Goal: Task Accomplishment & Management: Use online tool/utility

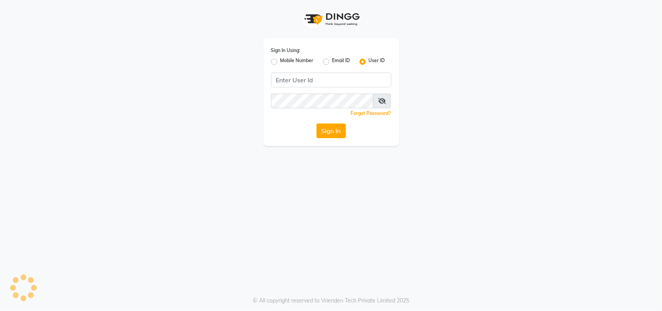
click at [288, 62] on label "Mobile Number" at bounding box center [296, 61] width 33 height 9
click at [285, 62] on input "Mobile Number" at bounding box center [282, 59] width 5 height 5
radio input "true"
radio input "false"
click at [321, 74] on input "Username" at bounding box center [344, 80] width 94 height 15
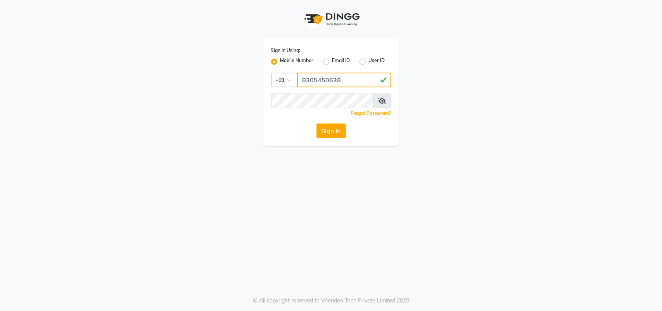
type input "8305450638"
click at [328, 128] on button "Sign In" at bounding box center [330, 130] width 29 height 15
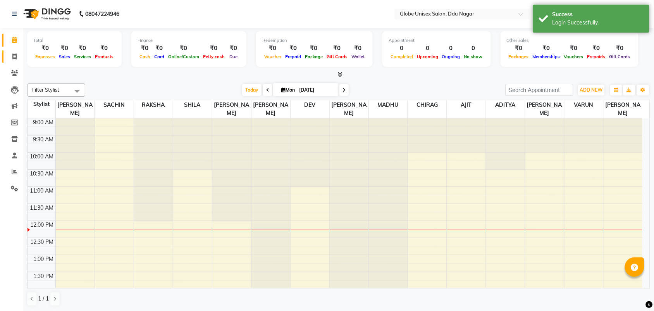
click at [16, 54] on icon at bounding box center [14, 57] width 4 height 6
select select "4184"
select select "service"
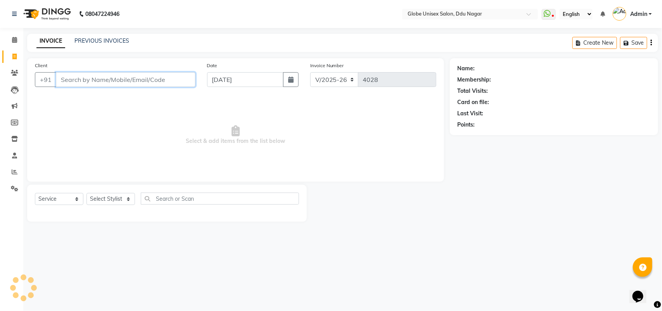
click at [115, 74] on input "Client" at bounding box center [126, 79] width 140 height 15
click at [103, 81] on input "Client" at bounding box center [126, 79] width 140 height 15
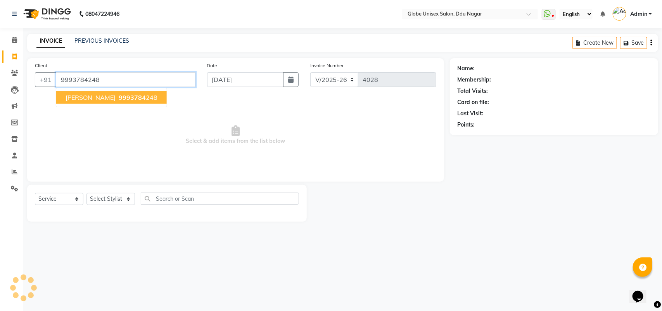
type input "9993784248"
select select "2: Object"
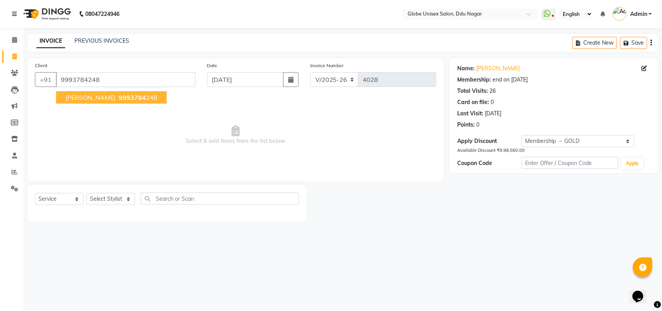
click at [145, 96] on span "9993784" at bounding box center [132, 97] width 27 height 8
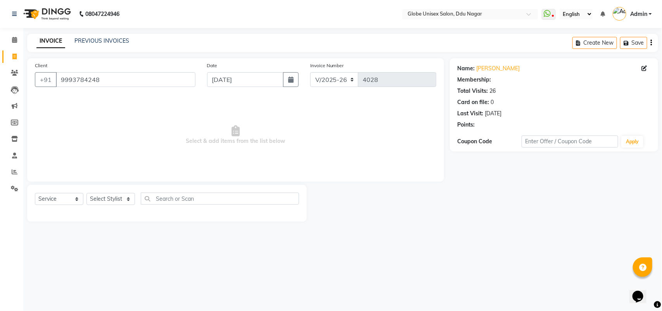
select select "2: Object"
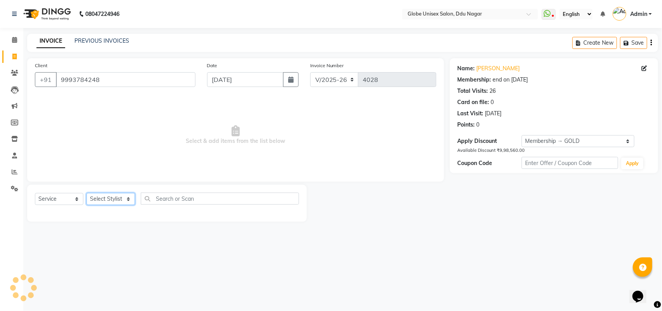
click at [123, 193] on select "Select Stylist ADITYA AJIT [PERSON_NAME] DEV [PERSON_NAME] [PERSON_NAME] [PERSO…" at bounding box center [110, 199] width 48 height 12
select select "62852"
click at [86, 193] on select "Select Stylist ADITYA AJIT [PERSON_NAME] DEV [PERSON_NAME] [PERSON_NAME] [PERSO…" at bounding box center [110, 199] width 48 height 12
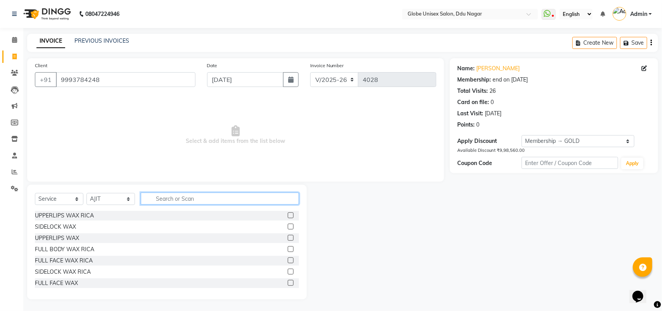
click at [191, 192] on input "text" at bounding box center [220, 198] width 158 height 12
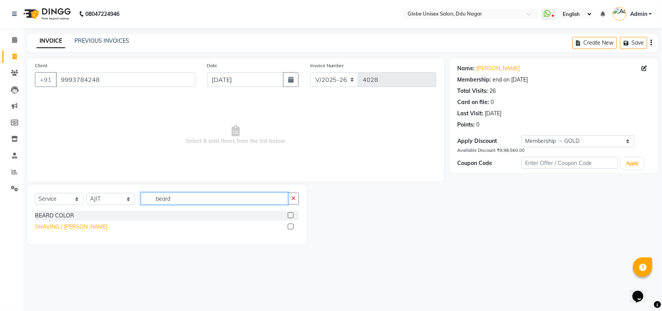
type input "beard"
click at [50, 230] on div "SHAVING / [PERSON_NAME]" at bounding box center [71, 227] width 73 height 8
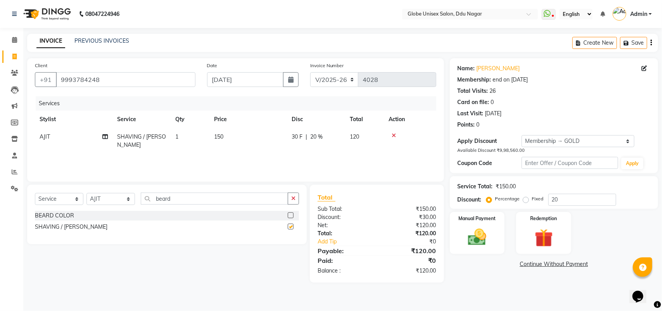
checkbox input "false"
click at [216, 200] on input "beard" at bounding box center [214, 198] width 147 height 12
type input "b"
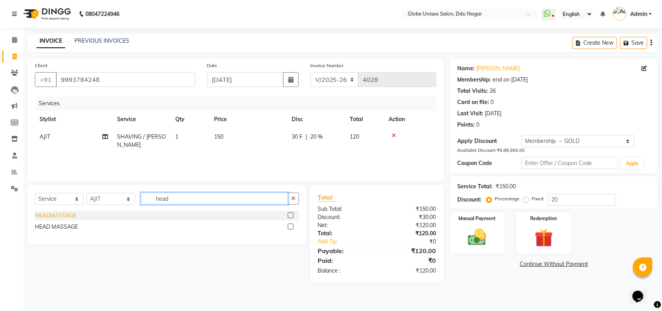
type input "head"
click at [68, 216] on div "HEADMASSAGE" at bounding box center [55, 215] width 41 height 8
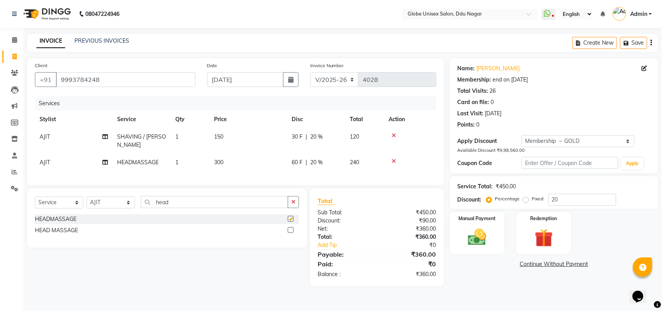
checkbox input "false"
click at [216, 159] on span "300" at bounding box center [218, 162] width 9 height 7
select select "62852"
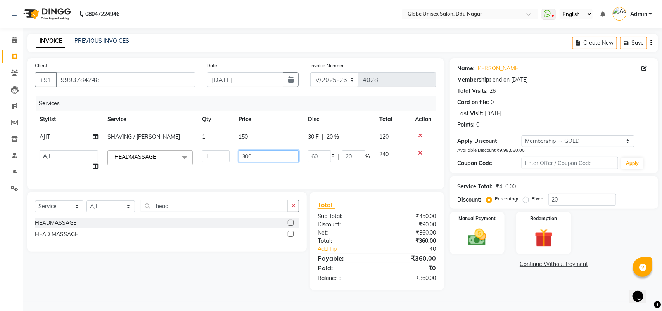
drag, startPoint x: 243, startPoint y: 155, endPoint x: 243, endPoint y: 163, distance: 7.8
click at [243, 160] on input "300" at bounding box center [269, 156] width 60 height 12
click at [247, 159] on input "300" at bounding box center [269, 156] width 60 height 12
type input "400"
click at [559, 285] on main "INVOICE PREVIOUS INVOICES Create New Save Client [PHONE_NUMBER] Date [DATE] Inv…" at bounding box center [342, 168] width 639 height 268
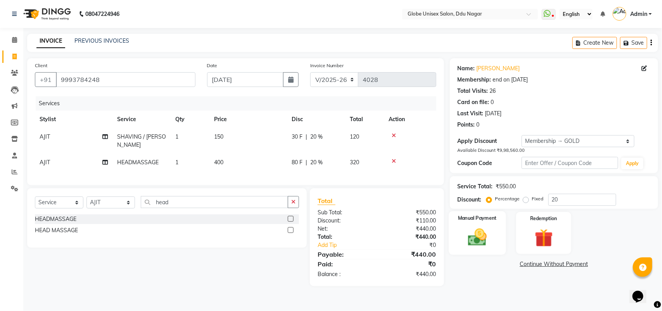
click at [480, 235] on img at bounding box center [477, 237] width 31 height 22
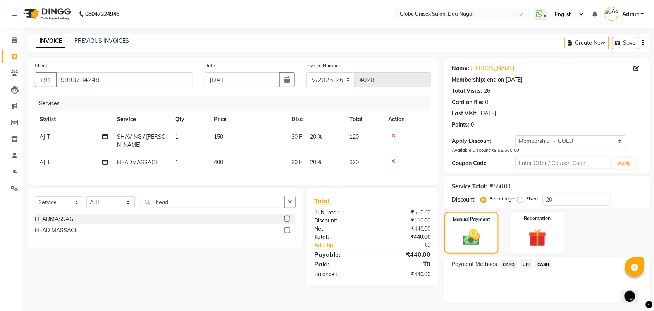
click at [523, 262] on span "UPI" at bounding box center [527, 263] width 12 height 9
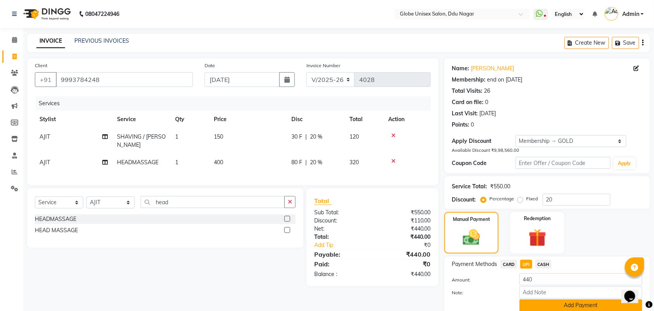
click at [583, 302] on button "Add Payment" at bounding box center [581, 305] width 123 height 12
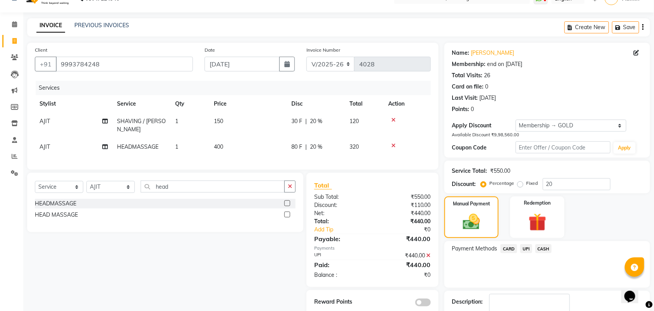
scroll to position [64, 0]
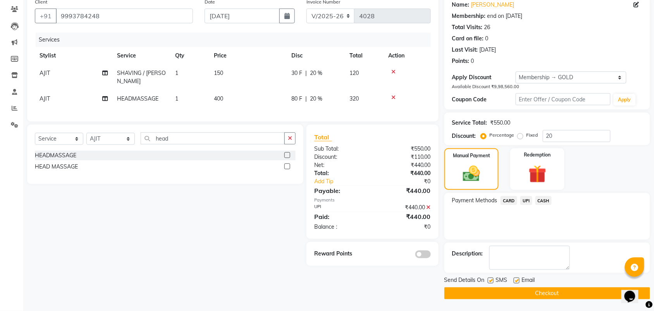
click at [567, 295] on button "Checkout" at bounding box center [548, 293] width 206 height 12
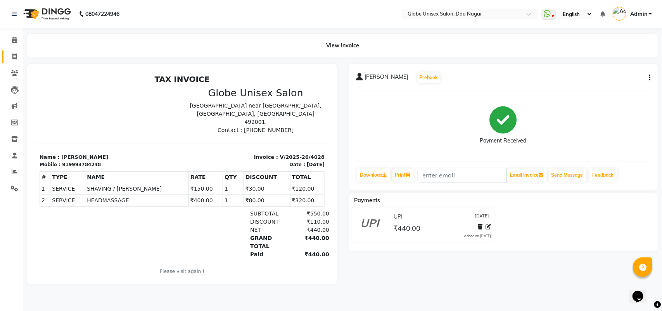
click at [7, 57] on link "Invoice" at bounding box center [11, 56] width 19 height 13
select select "4184"
select select "service"
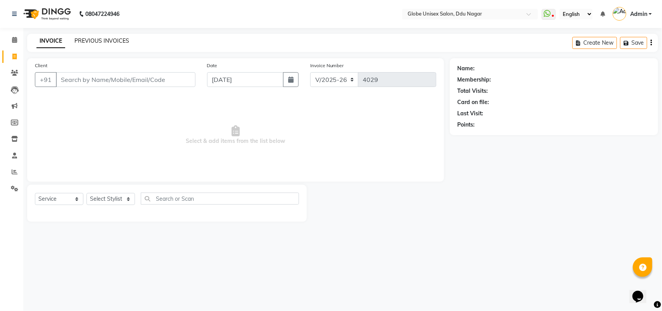
click at [113, 37] on link "PREVIOUS INVOICES" at bounding box center [101, 40] width 55 height 7
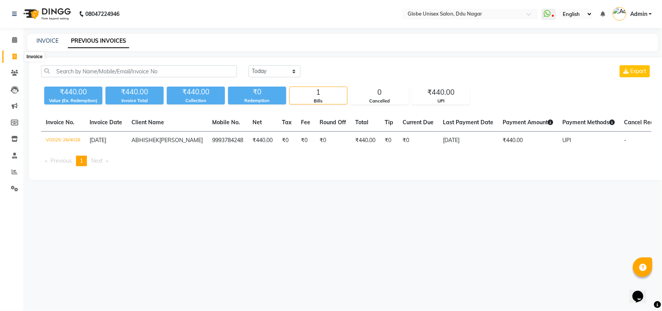
click at [10, 58] on span at bounding box center [15, 56] width 14 height 9
select select "service"
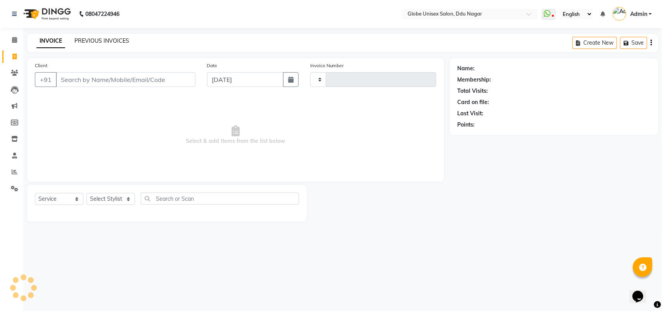
click at [101, 37] on link "PREVIOUS INVOICES" at bounding box center [101, 40] width 55 height 7
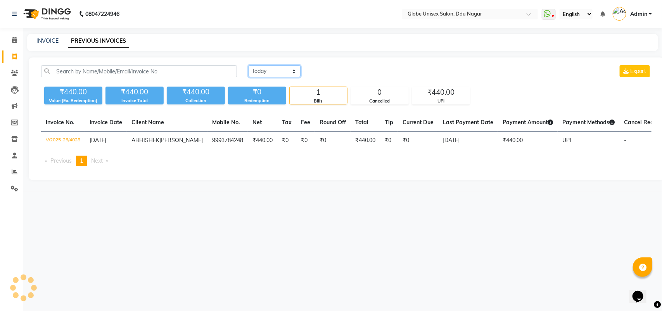
click at [272, 74] on select "[DATE] [DATE] Custom Range" at bounding box center [275, 71] width 52 height 12
select select "range"
click at [249, 65] on select "[DATE] [DATE] Custom Range" at bounding box center [275, 71] width 52 height 12
click at [348, 70] on input "[DATE]" at bounding box center [338, 71] width 54 height 11
select select "9"
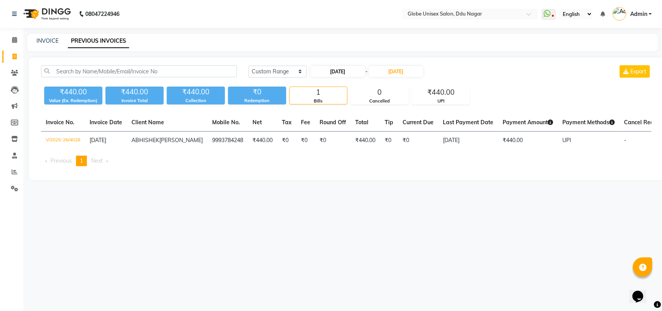
select select "2025"
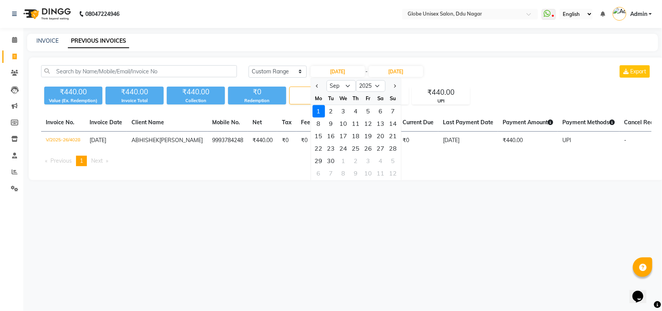
click at [321, 88] on div at bounding box center [319, 86] width 16 height 12
click at [318, 86] on span "Previous month" at bounding box center [317, 85] width 3 height 3
select select "8"
click at [366, 111] on div "1" at bounding box center [368, 111] width 12 height 12
type input "[DATE]"
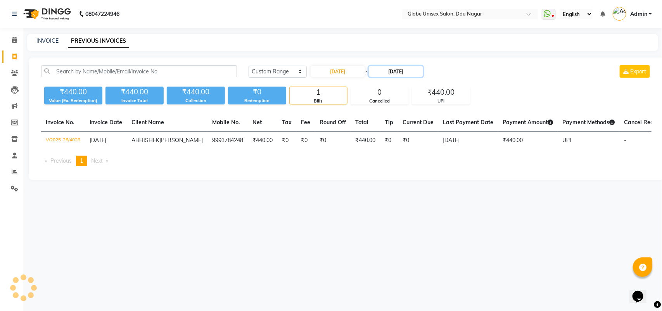
click at [397, 71] on input "[DATE]" at bounding box center [396, 71] width 54 height 11
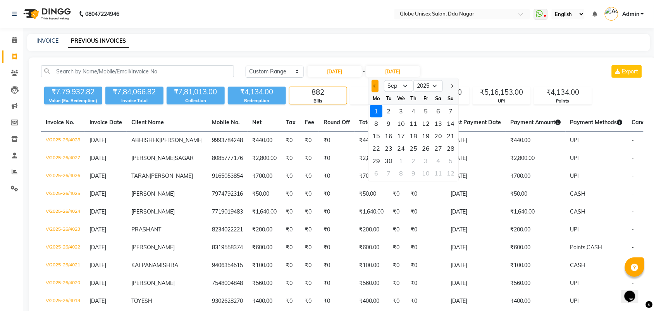
click at [373, 90] on button "Previous month" at bounding box center [375, 86] width 7 height 12
select select "8"
click at [451, 159] on div "31" at bounding box center [451, 161] width 12 height 12
type input "[DATE]"
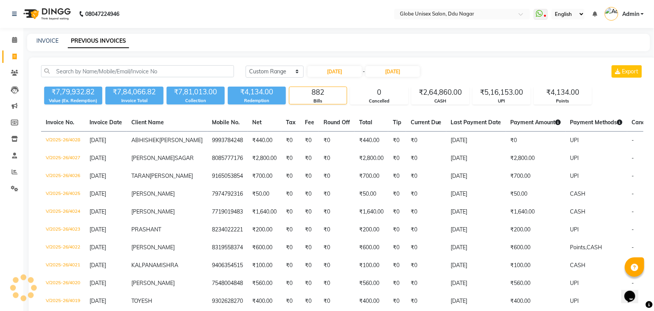
click at [454, 66] on div "[DATE] [DATE] Custom Range [DATE] - [DATE] Export" at bounding box center [445, 71] width 398 height 12
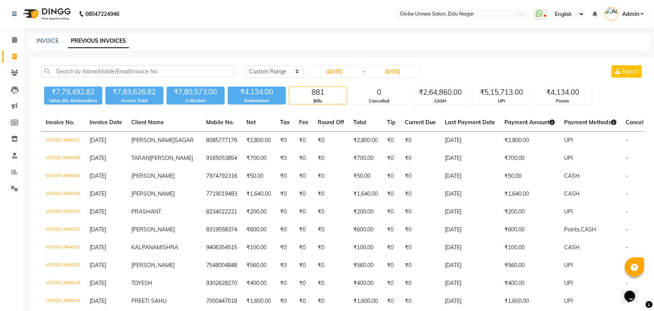
click at [453, 68] on div "[DATE] [DATE] Custom Range [DATE] - [DATE] Export" at bounding box center [445, 71] width 398 height 12
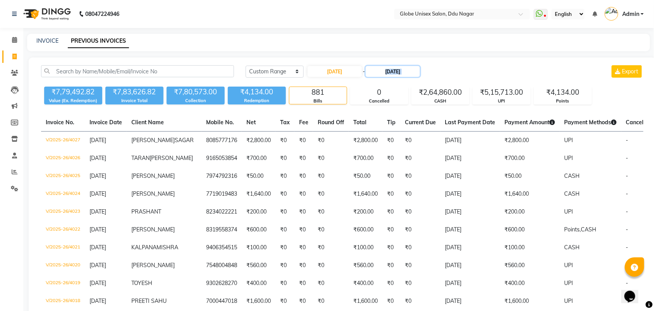
click at [396, 71] on input "[DATE]" at bounding box center [393, 71] width 54 height 11
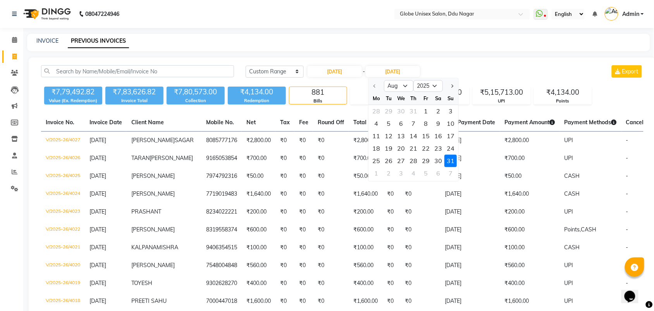
click at [451, 158] on div "31" at bounding box center [451, 161] width 12 height 12
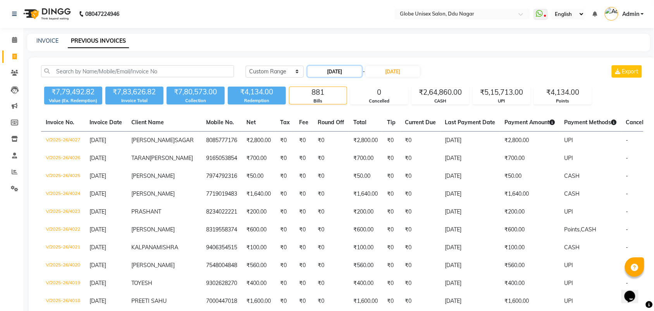
click at [337, 73] on input "[DATE]" at bounding box center [335, 71] width 54 height 11
select select "8"
select select "2025"
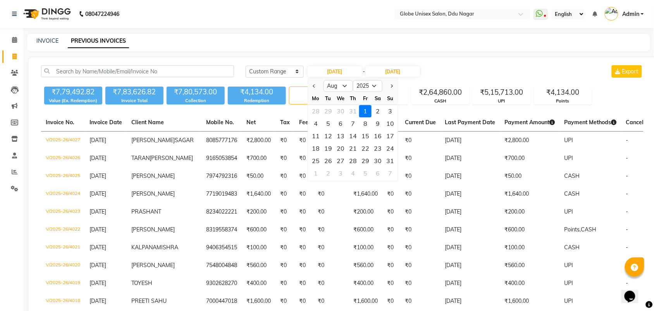
click at [366, 109] on div "1" at bounding box center [365, 111] width 12 height 12
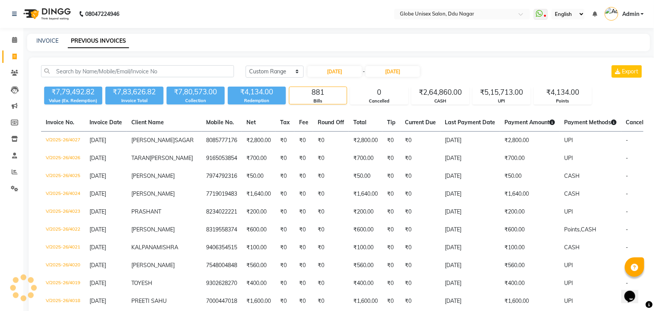
click at [13, 181] on li "Settings" at bounding box center [11, 188] width 23 height 17
click at [12, 175] on span at bounding box center [15, 171] width 14 height 9
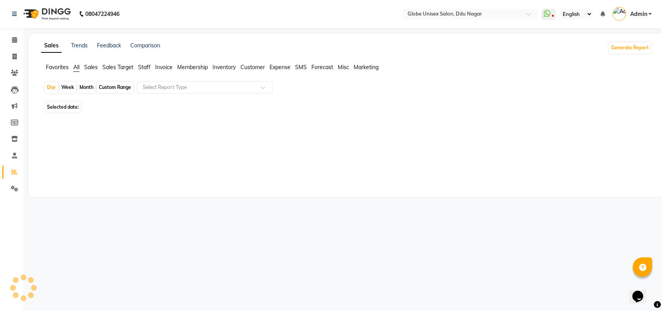
click at [282, 68] on span "Expense" at bounding box center [279, 67] width 21 height 7
click at [280, 66] on span "Expense" at bounding box center [279, 67] width 21 height 7
click at [90, 88] on div "Month" at bounding box center [87, 87] width 18 height 11
select select "9"
select select "2025"
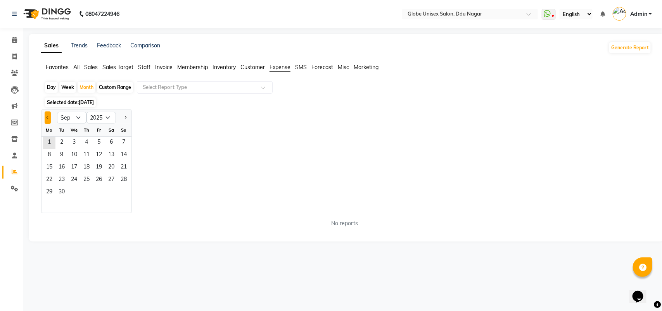
click at [47, 114] on button "Previous month" at bounding box center [48, 117] width 6 height 12
select select "7"
click at [93, 155] on span "11" at bounding box center [99, 155] width 12 height 12
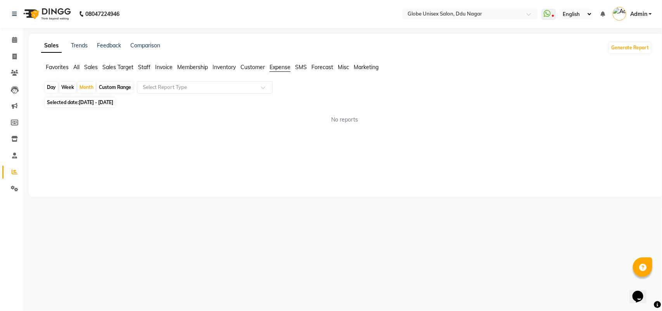
click at [95, 99] on span "Selected date: [DATE] - [DATE]" at bounding box center [80, 102] width 70 height 10
select select "7"
select select "2025"
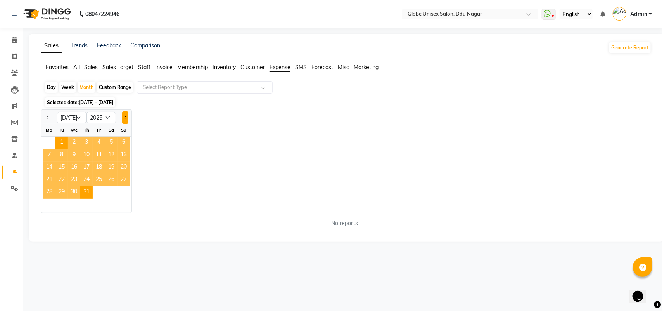
click at [123, 116] on button "Next month" at bounding box center [125, 117] width 6 height 12
select select "8"
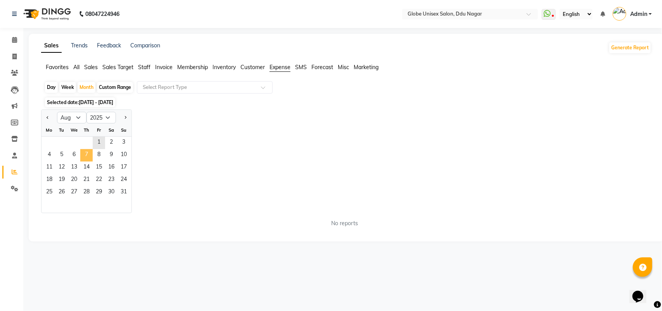
click at [91, 150] on span "7" at bounding box center [86, 155] width 12 height 12
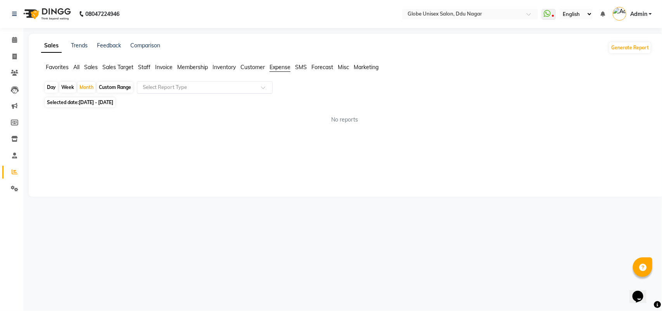
click at [238, 82] on div "Select Report Type" at bounding box center [205, 87] width 136 height 12
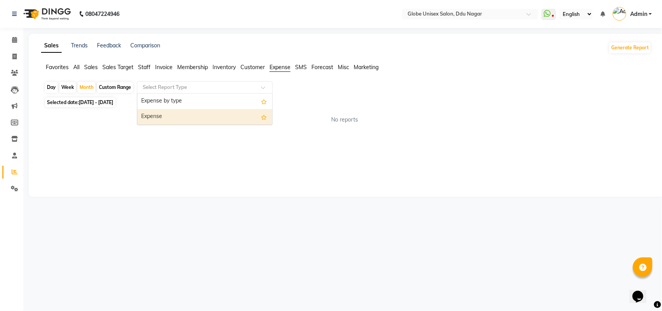
click at [163, 112] on div "Expense" at bounding box center [204, 117] width 135 height 16
click at [163, 112] on div "No reports" at bounding box center [344, 119] width 613 height 21
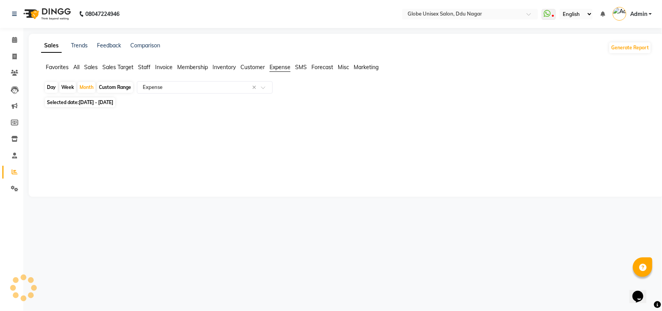
select select "full_report"
select select "csv"
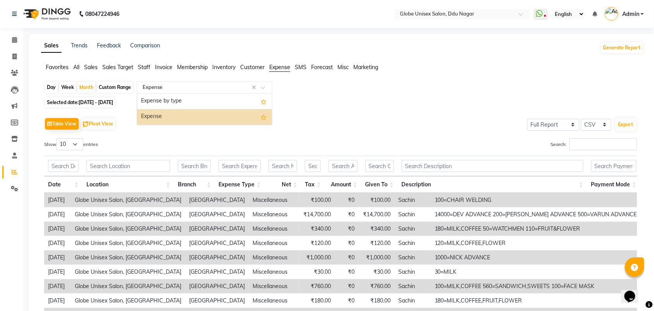
click at [164, 82] on div "Select Report Type × Expense ×" at bounding box center [205, 87] width 136 height 12
click at [162, 97] on div "Expense by type" at bounding box center [204, 101] width 135 height 16
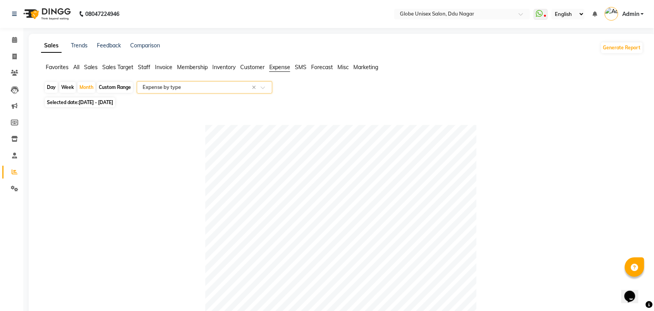
click at [320, 104] on div "Selected date: [DATE] - [DATE]" at bounding box center [344, 102] width 600 height 8
click at [537, 10] on icon at bounding box center [539, 14] width 7 height 8
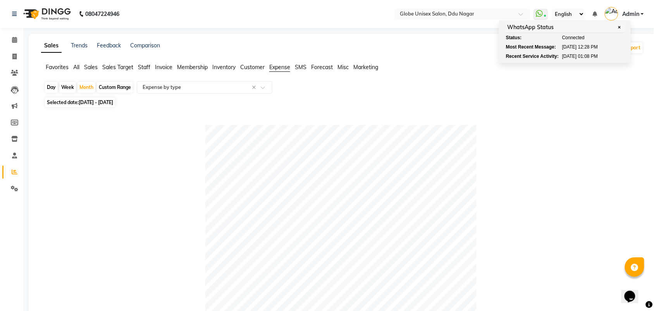
click at [632, 135] on div at bounding box center [341, 260] width 594 height 271
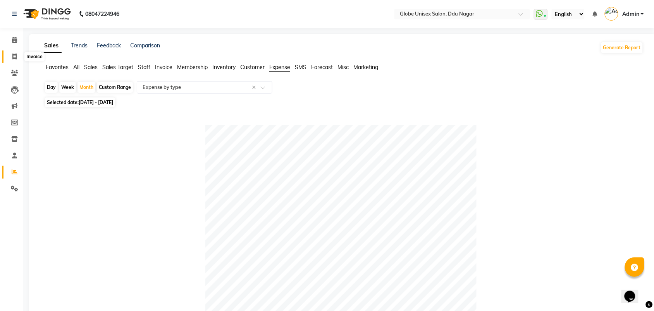
click at [8, 59] on span at bounding box center [15, 56] width 14 height 9
select select "service"
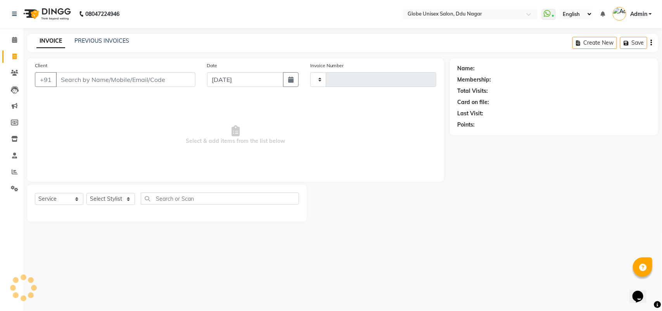
type input "4029"
select select "4184"
click at [123, 76] on input "Client" at bounding box center [126, 79] width 140 height 15
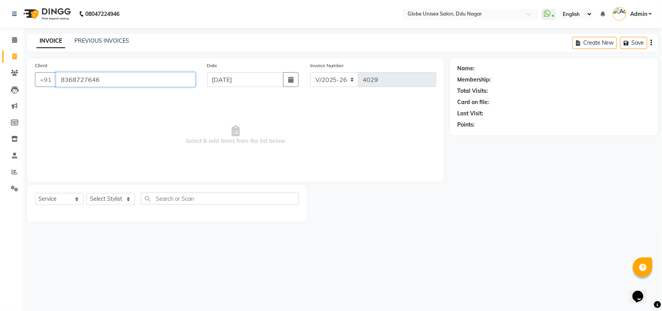
type input "8368727646"
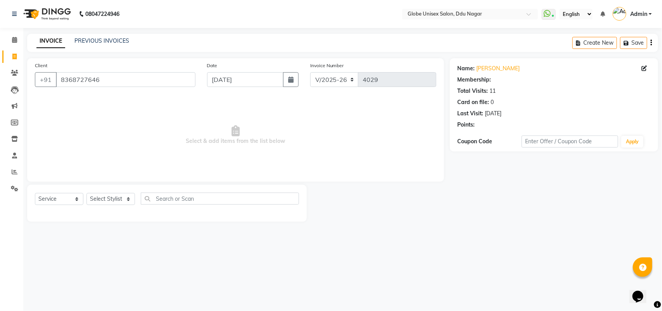
select select "1: Object"
click at [145, 141] on span "Select & add items from the list below" at bounding box center [235, 135] width 401 height 78
drag, startPoint x: 115, startPoint y: 192, endPoint x: 105, endPoint y: 252, distance: 60.5
click at [115, 198] on select "Select Stylist ADITYA AJIT [PERSON_NAME] DEV [PERSON_NAME] [PERSON_NAME] [PERSO…" at bounding box center [110, 199] width 48 height 12
select select "62852"
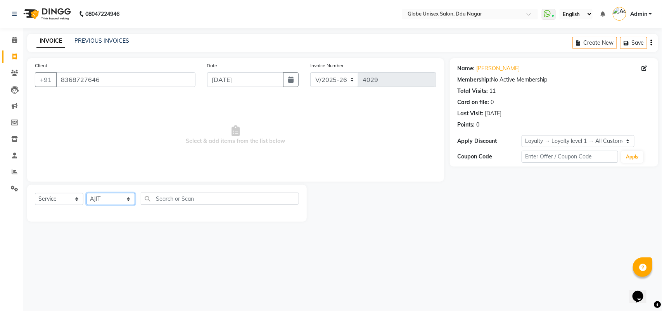
click at [86, 193] on select "Select Stylist ADITYA AJIT [PERSON_NAME] DEV [PERSON_NAME] [PERSON_NAME] [PERSO…" at bounding box center [110, 199] width 48 height 12
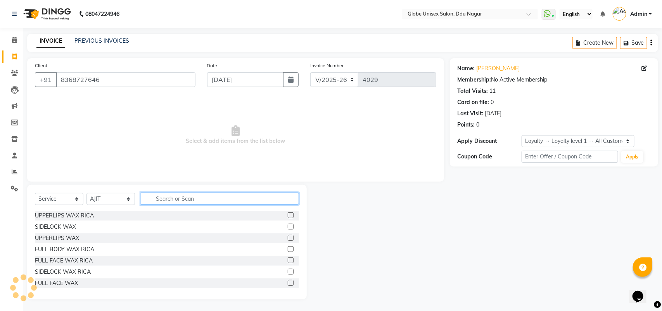
click at [169, 201] on input "text" at bounding box center [220, 198] width 158 height 12
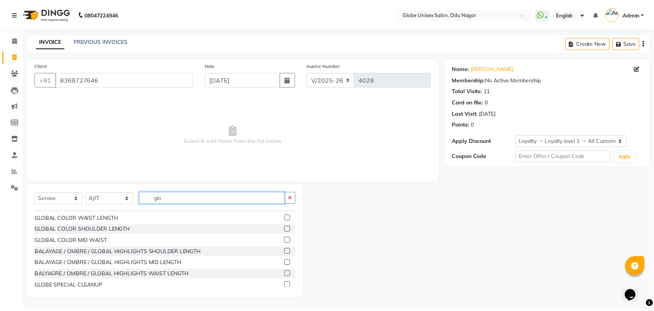
scroll to position [12, 0]
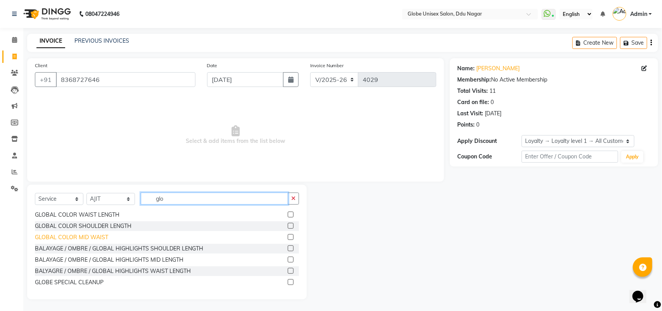
type input "glo"
click at [101, 237] on div "GLOBAL COLOR MID WAIST" at bounding box center [71, 237] width 73 height 8
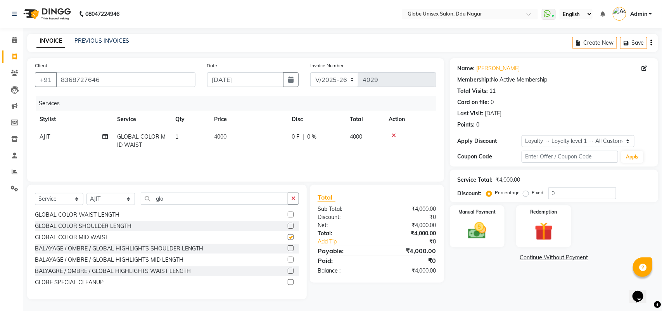
checkbox input "false"
click at [220, 138] on span "4000" at bounding box center [220, 136] width 12 height 7
select select "62852"
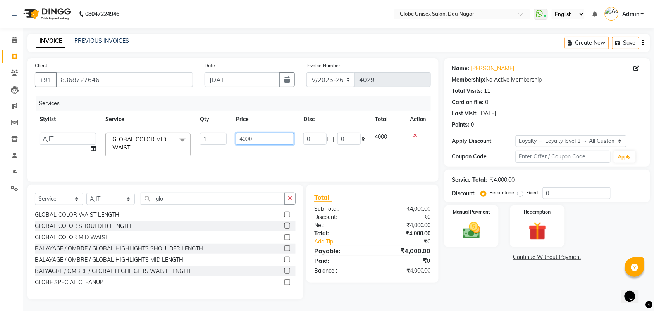
drag, startPoint x: 247, startPoint y: 138, endPoint x: 250, endPoint y: 142, distance: 4.7
click at [249, 139] on input "4000" at bounding box center [265, 139] width 58 height 12
type input "3500"
click at [312, 160] on div "Services Stylist Service Qty Price Disc Total Action ADITYA AJIT [PERSON_NAME] …" at bounding box center [233, 135] width 396 height 78
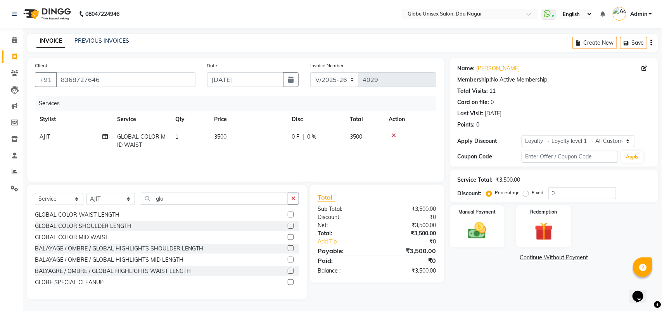
drag, startPoint x: 492, startPoint y: 275, endPoint x: 490, endPoint y: 269, distance: 6.9
click at [491, 275] on div "Name: [PERSON_NAME] Membership: No Active Membership Total Visits: 11 Card on f…" at bounding box center [557, 178] width 214 height 241
click at [491, 225] on img at bounding box center [477, 230] width 31 height 22
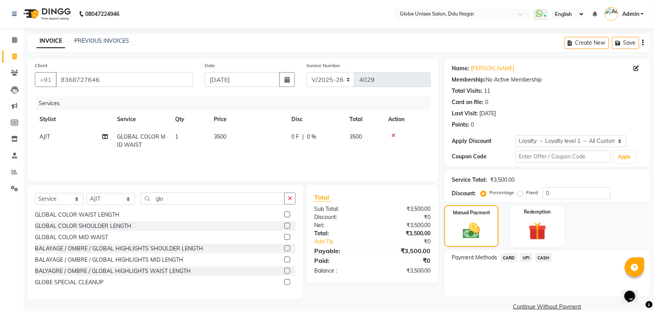
click at [525, 258] on span "UPI" at bounding box center [527, 257] width 12 height 9
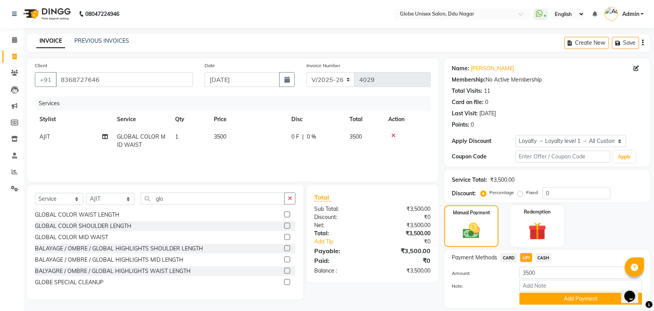
click at [109, 138] on td "AJIT" at bounding box center [74, 141] width 78 height 26
select select "62852"
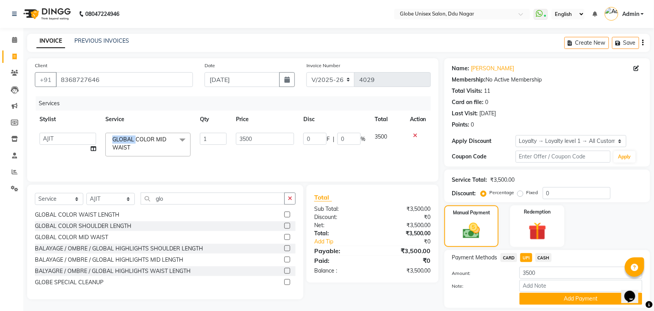
click at [109, 138] on span "GLOBAL COLOR MID WAIST x" at bounding box center [147, 145] width 85 height 24
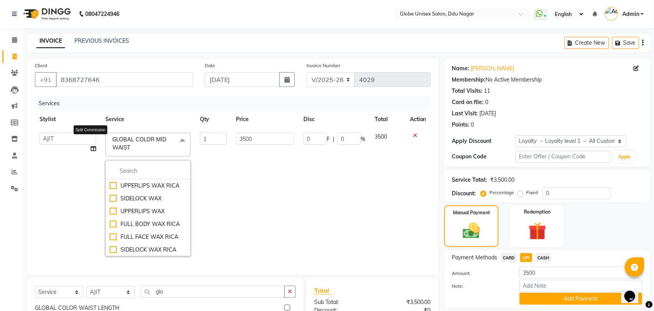
click at [92, 149] on icon at bounding box center [93, 148] width 5 height 5
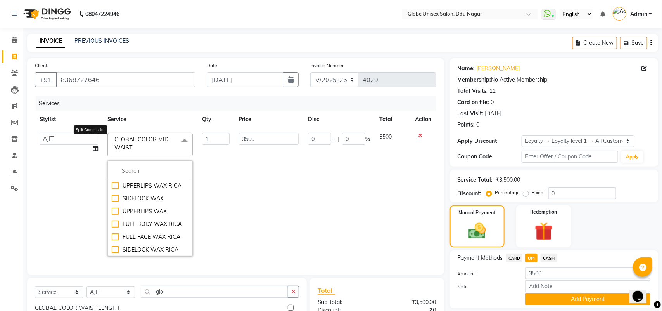
select select "62852"
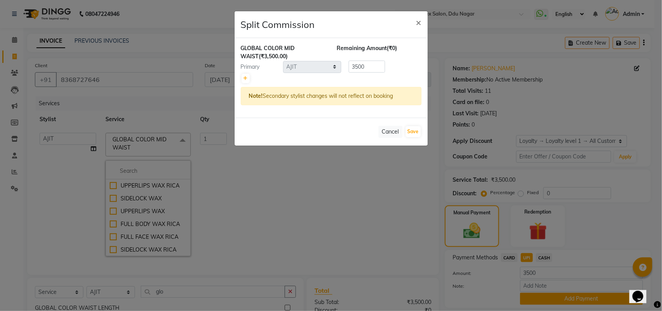
click at [251, 74] on div at bounding box center [331, 78] width 181 height 11
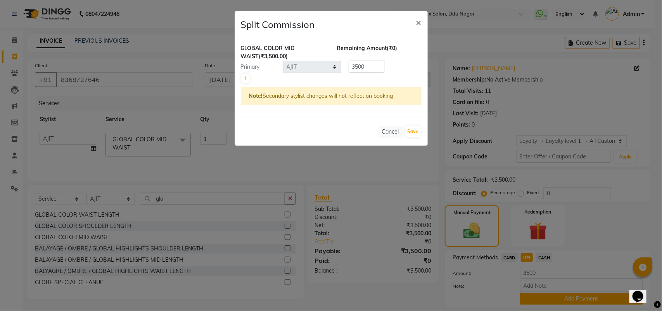
click at [250, 76] on div at bounding box center [331, 78] width 181 height 11
click at [245, 79] on icon at bounding box center [245, 78] width 4 height 5
type input "1750"
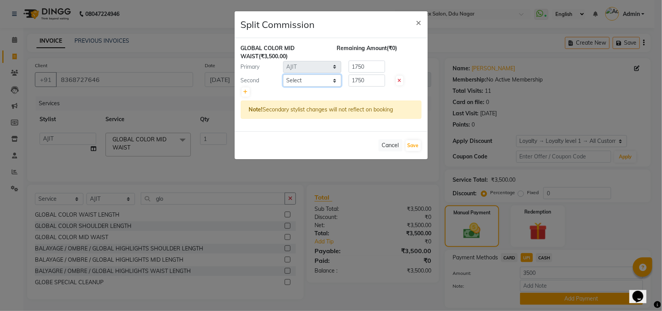
click at [316, 85] on select "Select ADITYA AJIT [PERSON_NAME] [PERSON_NAME] [PERSON_NAME] [PERSON_NAME] RAKS…" at bounding box center [312, 80] width 58 height 12
select select "21720"
click at [283, 74] on select "Select ADITYA AJIT [PERSON_NAME] [PERSON_NAME] [PERSON_NAME] [PERSON_NAME] RAKS…" at bounding box center [312, 80] width 58 height 12
click at [411, 145] on button "Save" at bounding box center [413, 145] width 15 height 11
select select "Select"
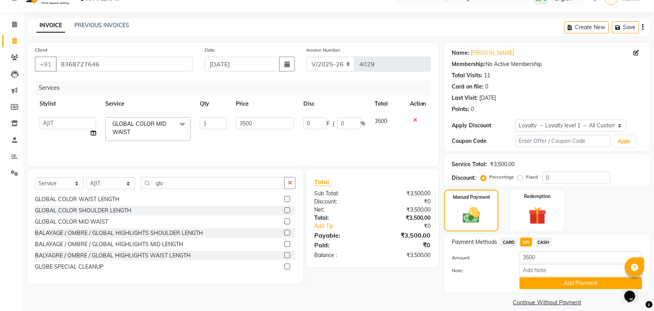
scroll to position [24, 0]
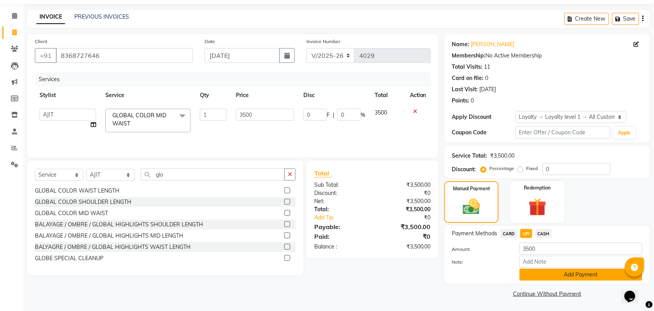
click at [592, 271] on button "Add Payment" at bounding box center [581, 274] width 123 height 12
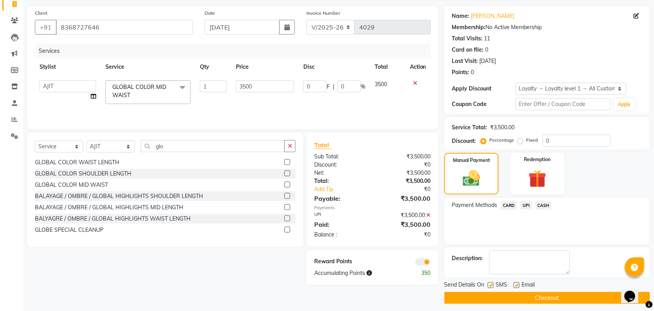
scroll to position [57, 0]
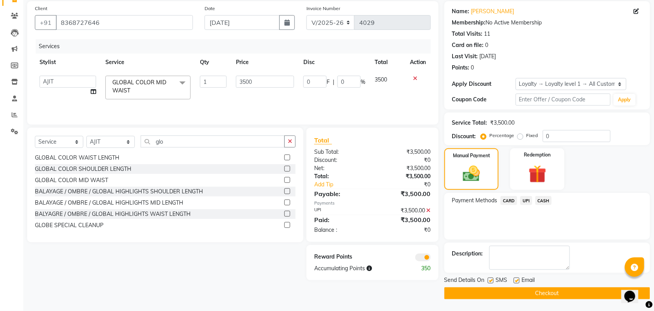
click at [569, 290] on button "Checkout" at bounding box center [548, 293] width 206 height 12
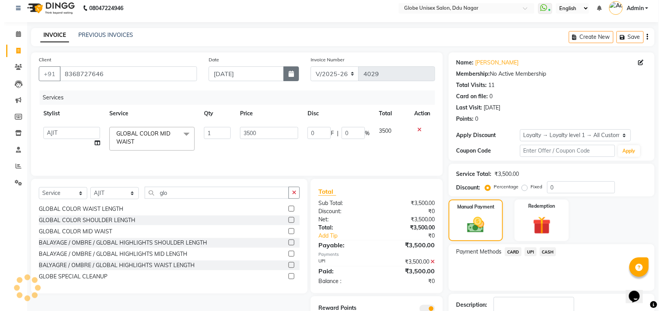
scroll to position [0, 0]
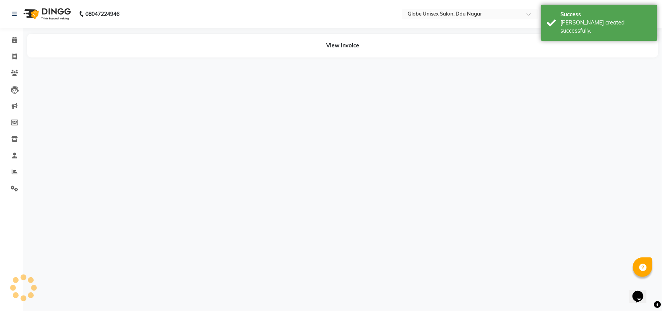
select select "62852"
select select "21720"
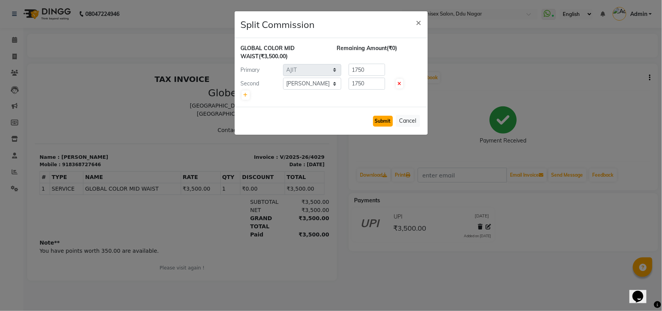
click at [383, 120] on button "Submit" at bounding box center [383, 121] width 20 height 11
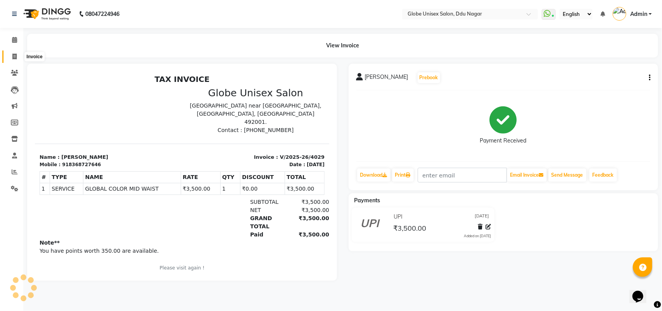
click at [8, 54] on span at bounding box center [15, 56] width 14 height 9
select select "service"
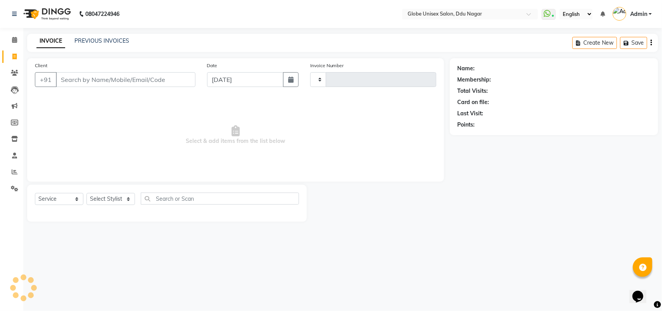
type input "4030"
select select "4184"
click at [113, 43] on link "PREVIOUS INVOICES" at bounding box center [101, 40] width 55 height 7
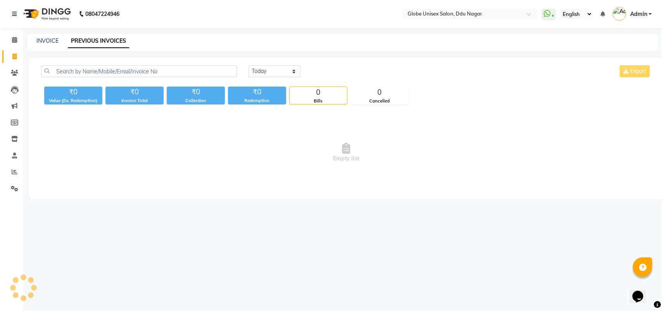
click at [116, 41] on link "PREVIOUS INVOICES" at bounding box center [98, 41] width 61 height 14
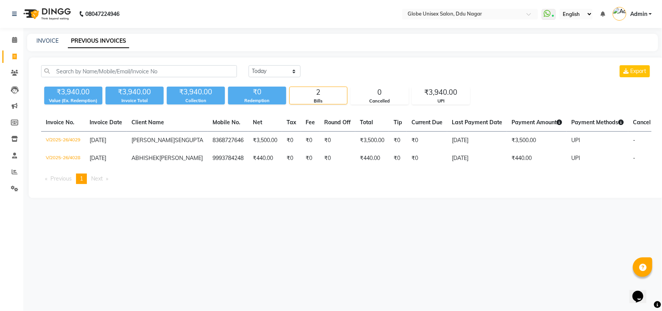
click at [183, 34] on div "INVOICE PREVIOUS INVOICES" at bounding box center [342, 42] width 631 height 17
click at [16, 55] on icon at bounding box center [14, 57] width 4 height 6
select select "service"
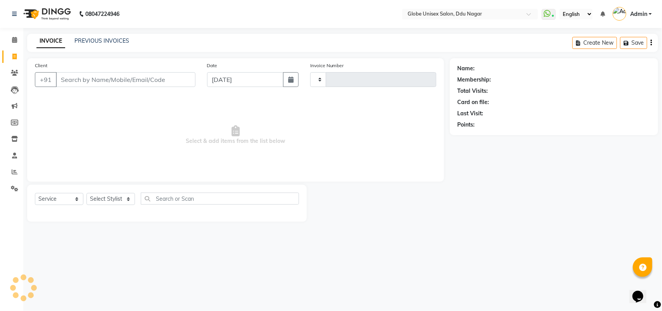
type input "4030"
select select "4184"
